Goal: Find specific page/section: Find specific page/section

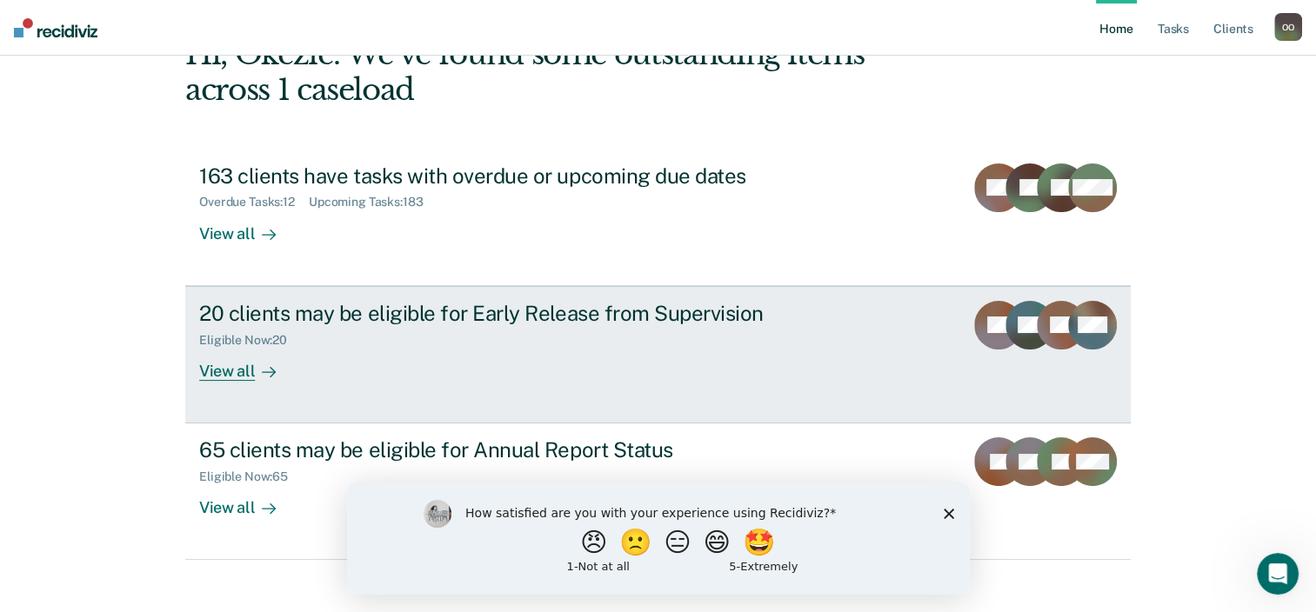
scroll to position [126, 0]
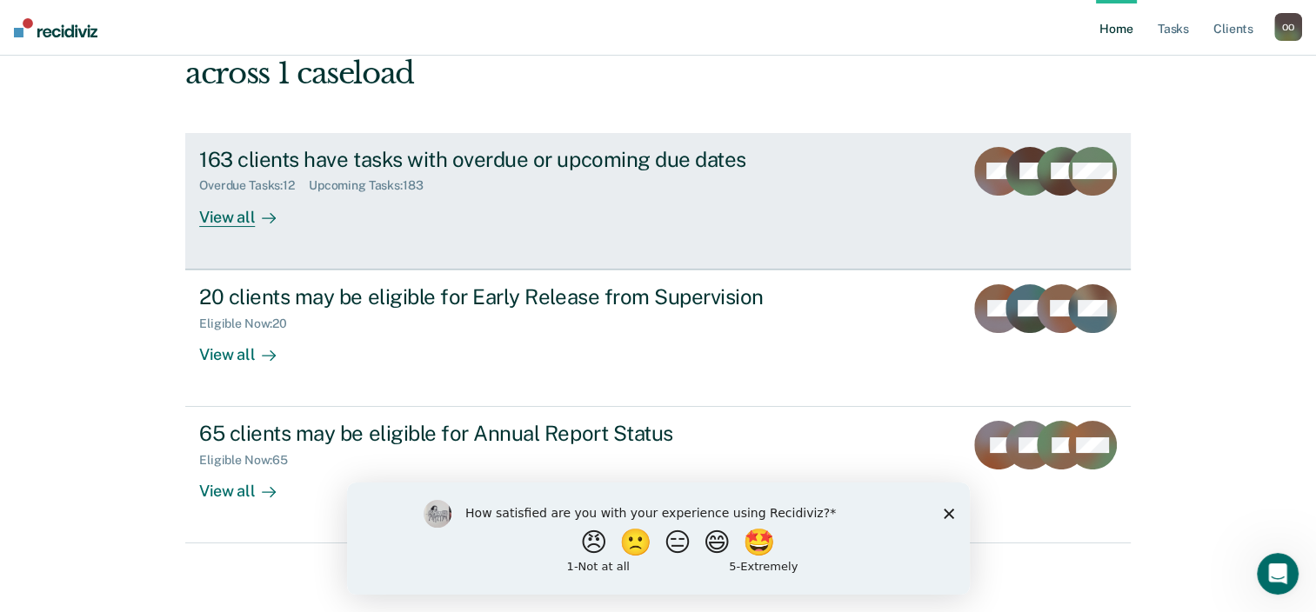
click at [212, 212] on div "View all" at bounding box center [247, 210] width 97 height 34
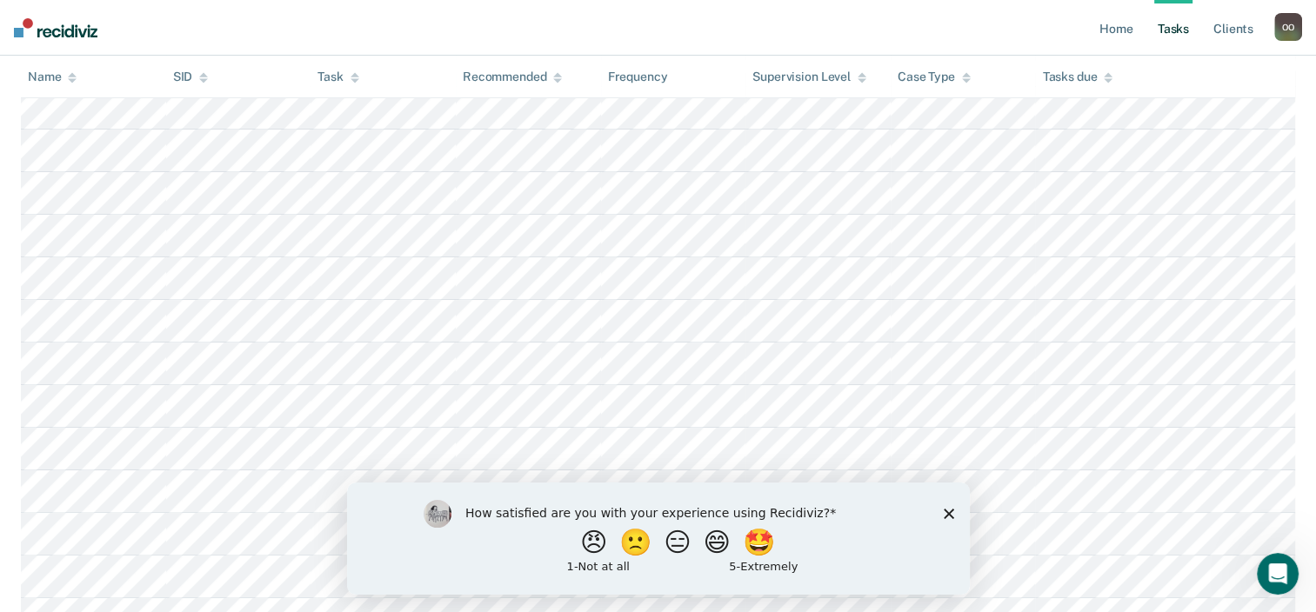
scroll to position [435, 0]
click at [950, 512] on icon "Close survey" at bounding box center [948, 513] width 10 height 10
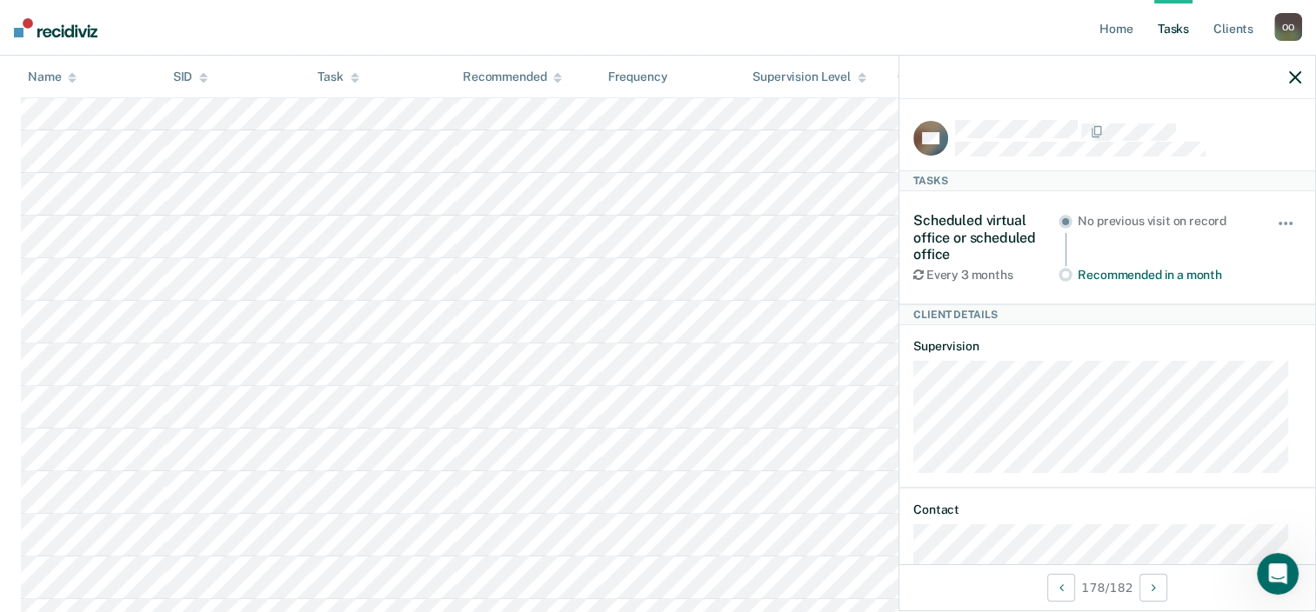
scroll to position [6818, 0]
click at [1292, 77] on icon "button" at bounding box center [1295, 77] width 12 height 12
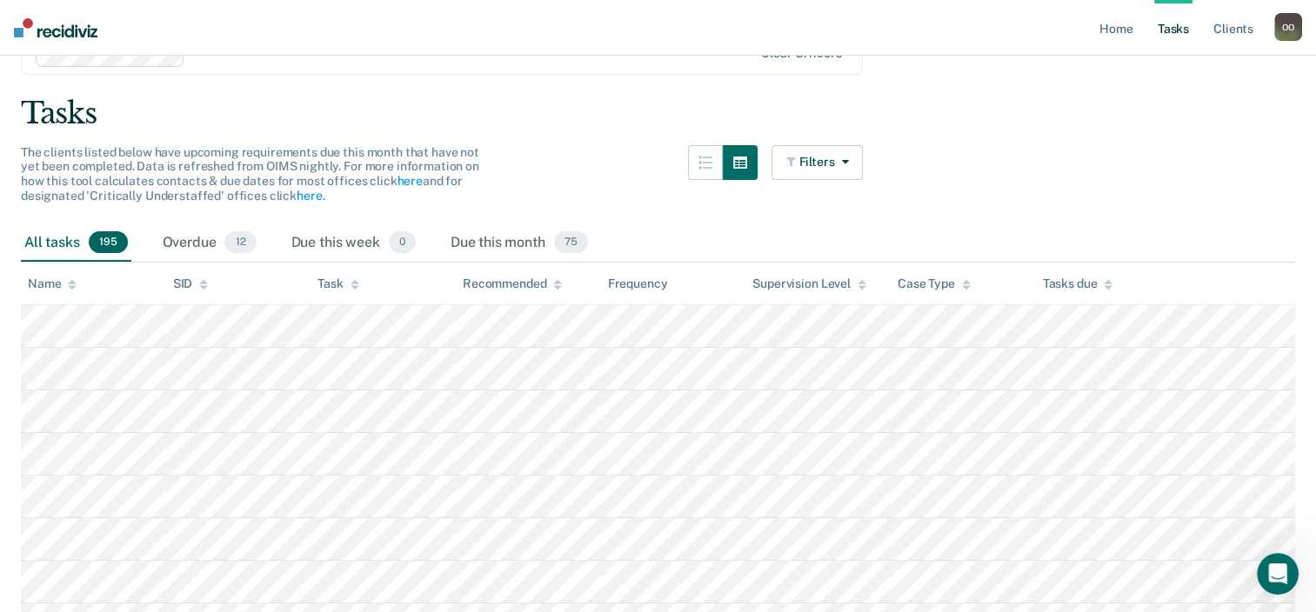
scroll to position [174, 0]
